Goal: Check status

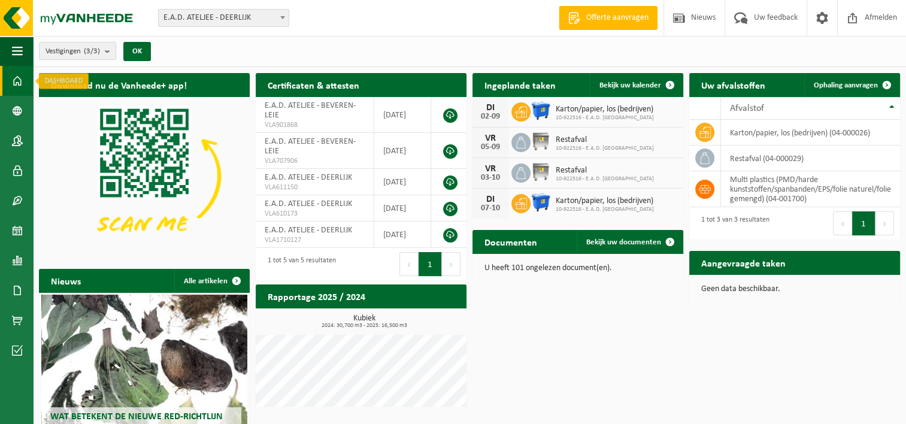
click at [17, 84] on span at bounding box center [17, 81] width 11 height 30
click at [15, 135] on span at bounding box center [17, 141] width 11 height 30
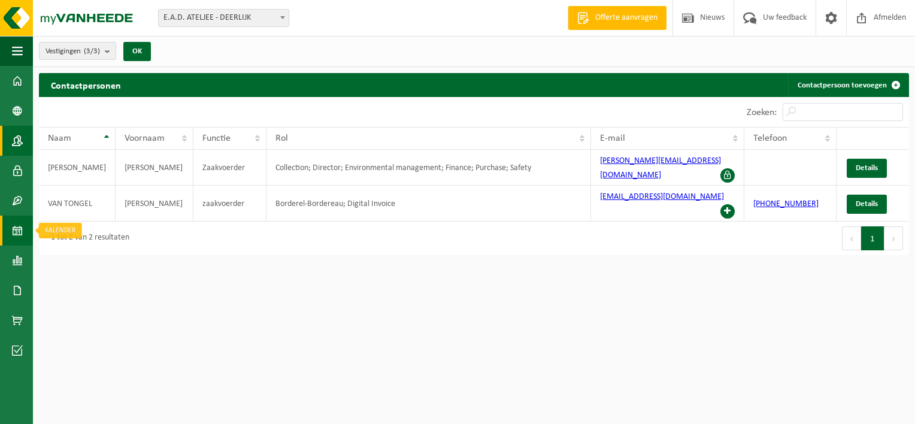
click at [19, 232] on span at bounding box center [17, 231] width 11 height 30
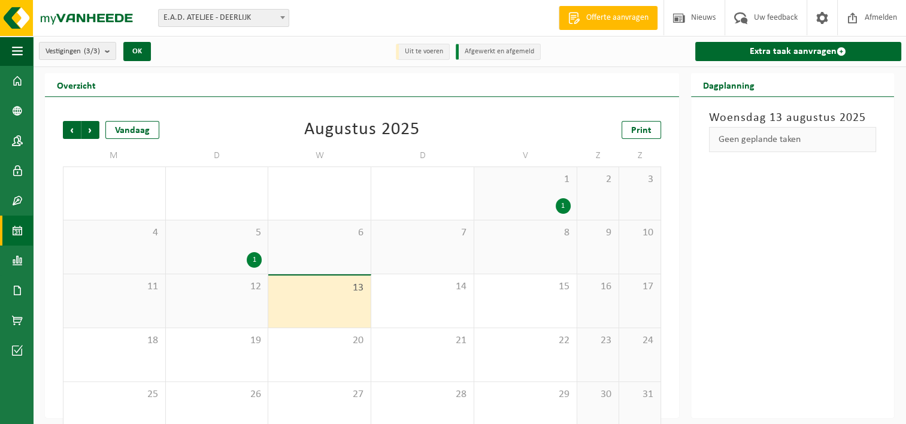
click at [339, 295] on div "13" at bounding box center [319, 301] width 102 height 52
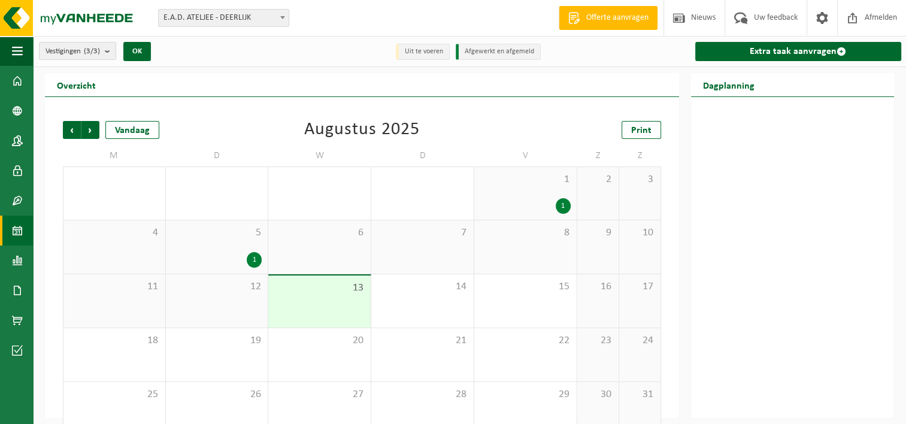
click at [224, 239] on div "5 1" at bounding box center [217, 246] width 102 height 53
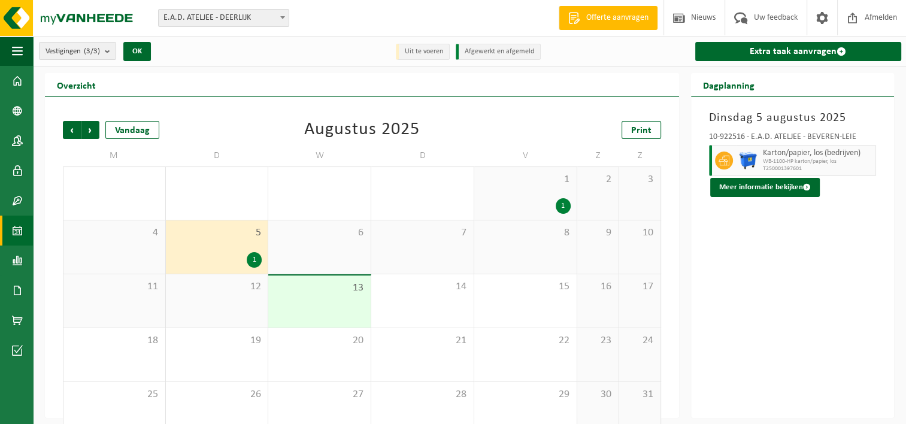
click at [758, 275] on div "Dinsdag 5 augustus 2025 10-922516 - E.A.D. ATELJEE - BEVEREN-LEIE Karton/papier…" at bounding box center [793, 257] width 204 height 321
